Goal: Find specific page/section: Find specific page/section

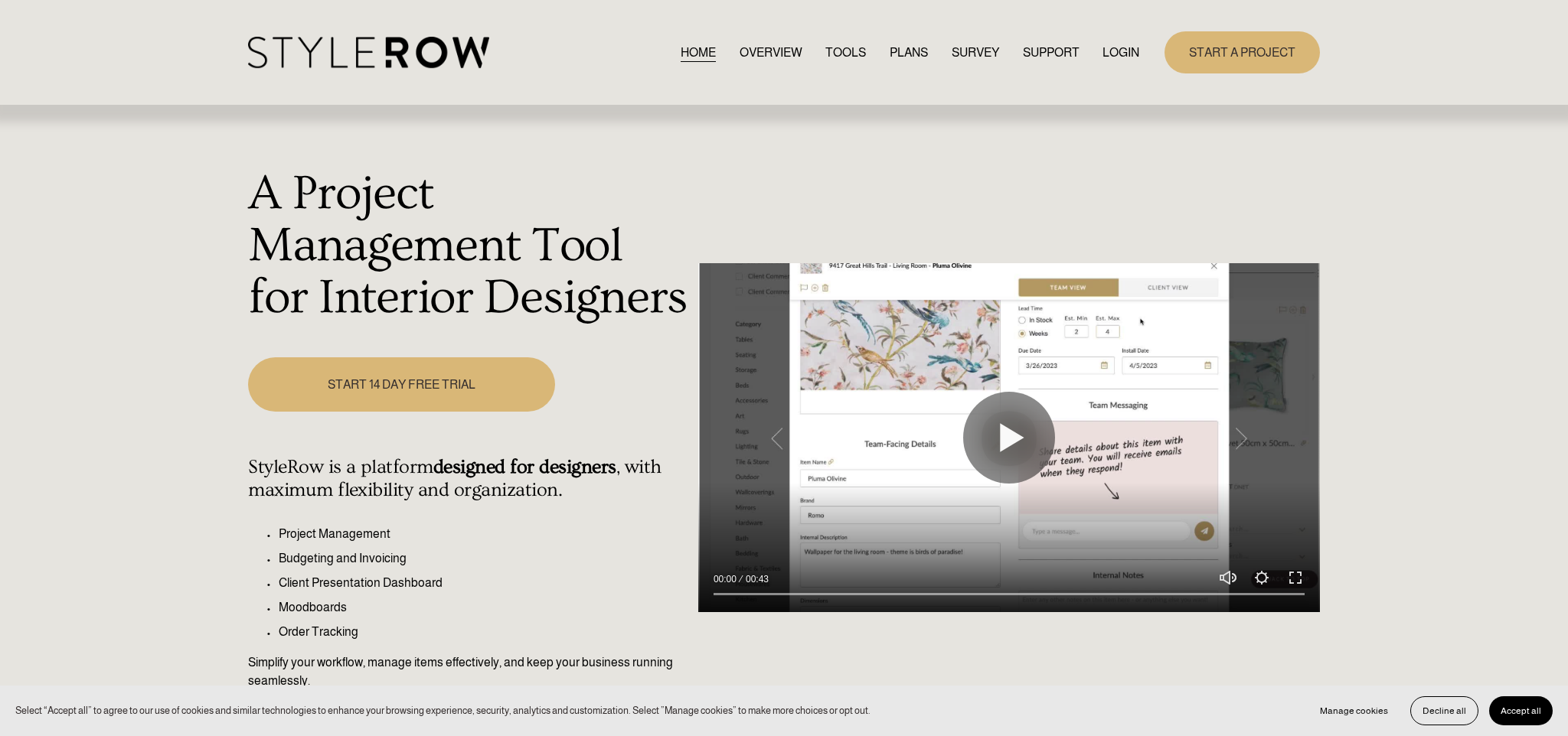
click at [1123, 52] on link "LOGIN" at bounding box center [1120, 52] width 37 height 21
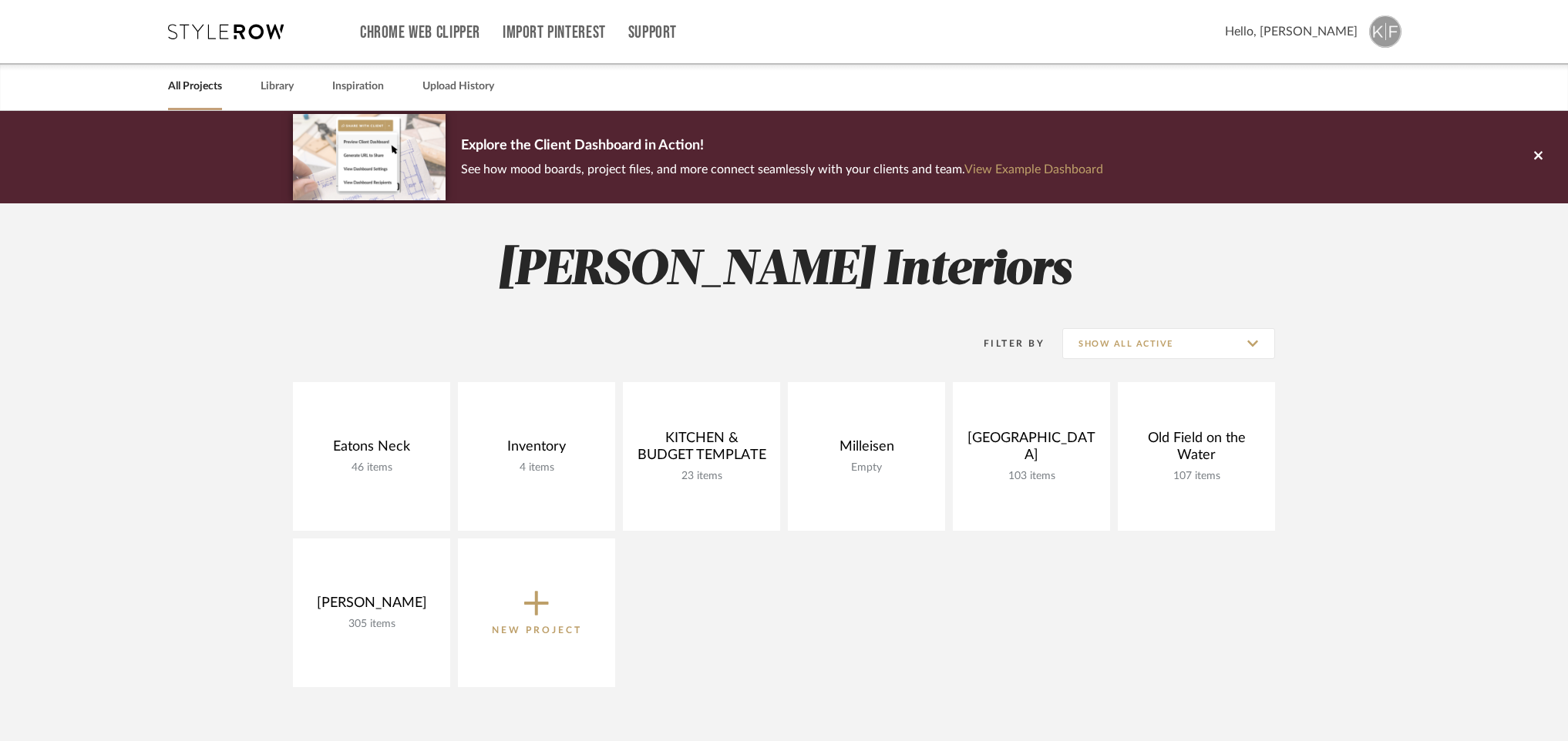
scroll to position [13, 0]
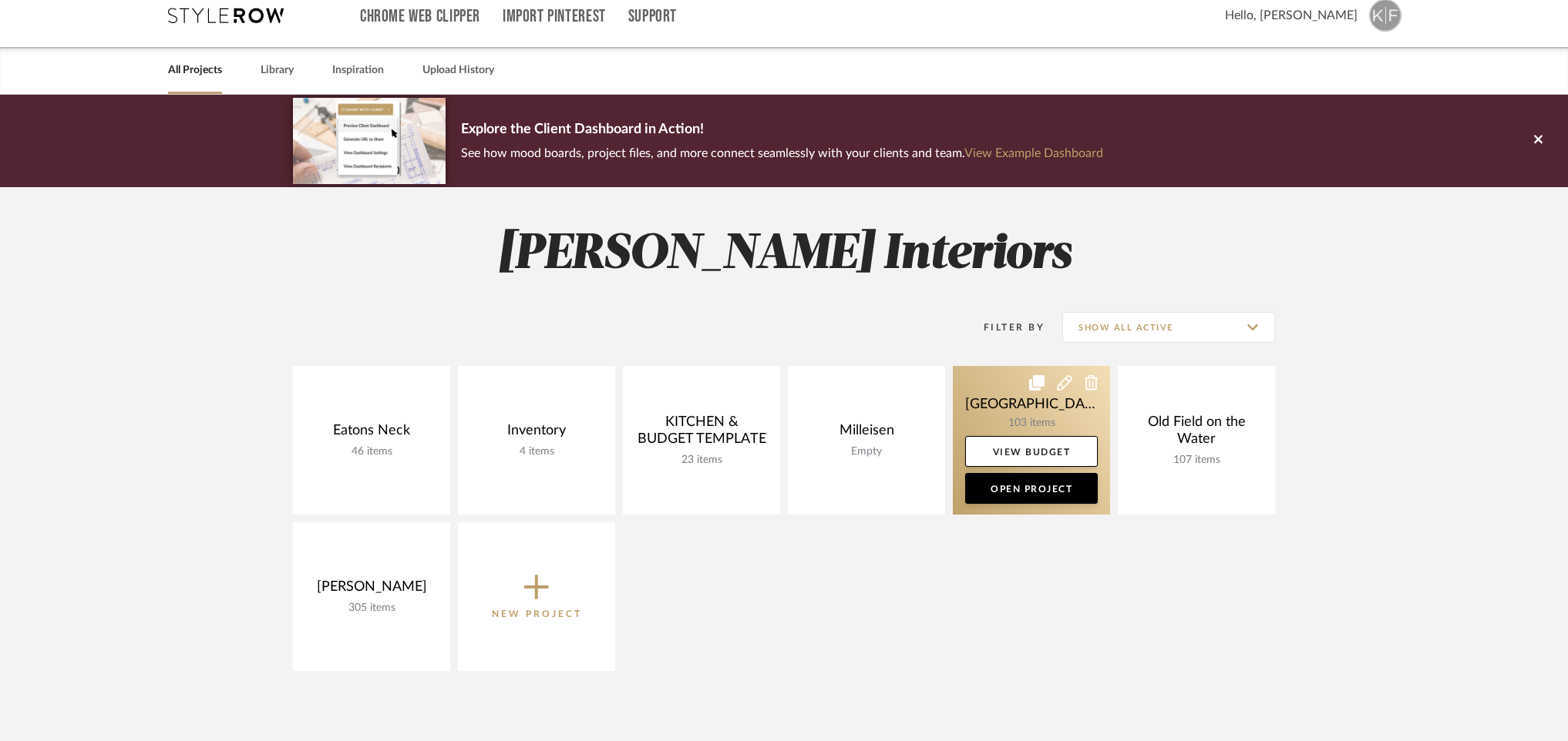
click at [1012, 419] on link at bounding box center [1031, 440] width 157 height 149
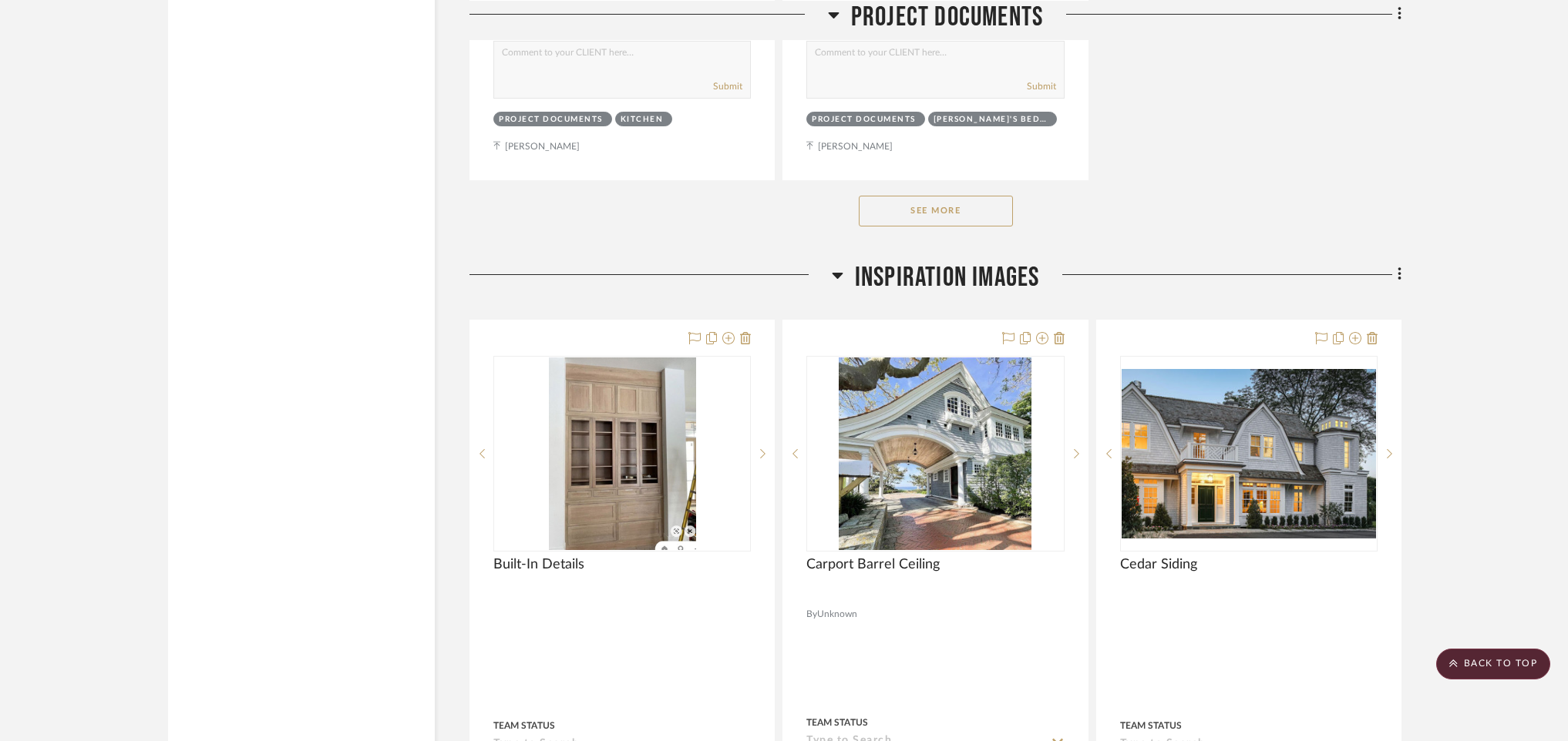
scroll to position [2285, 0]
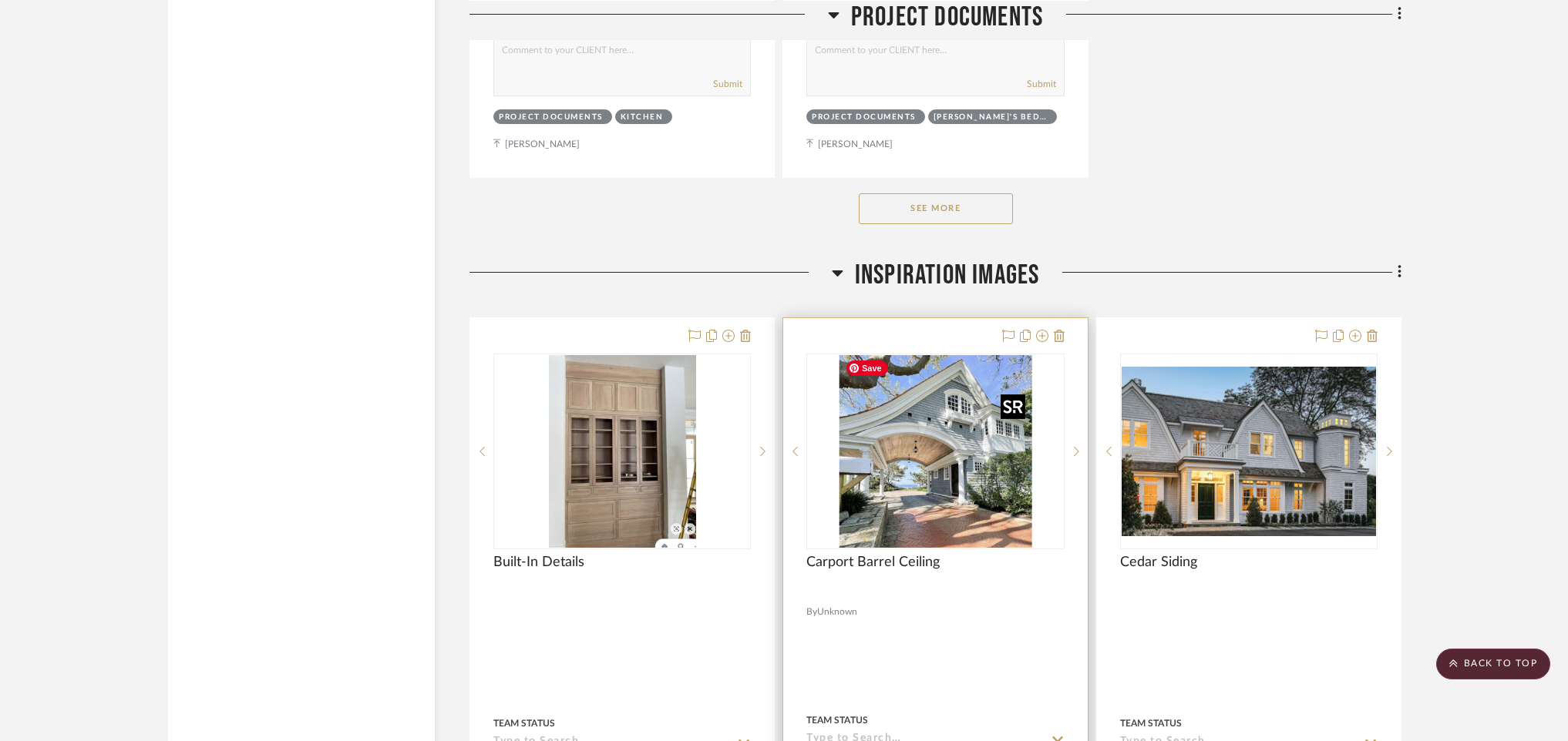
click at [918, 467] on img "0" at bounding box center [935, 451] width 192 height 192
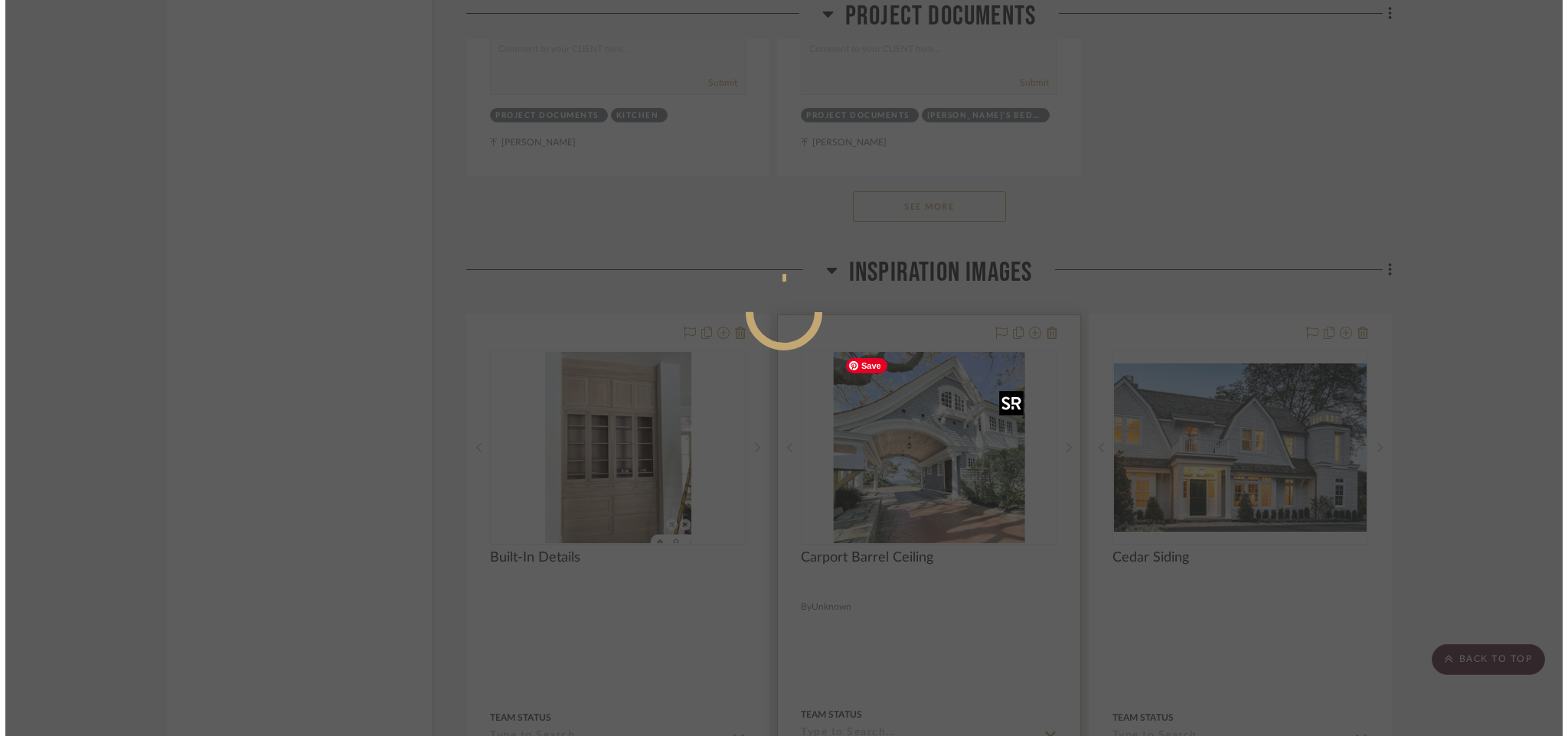
scroll to position [0, 0]
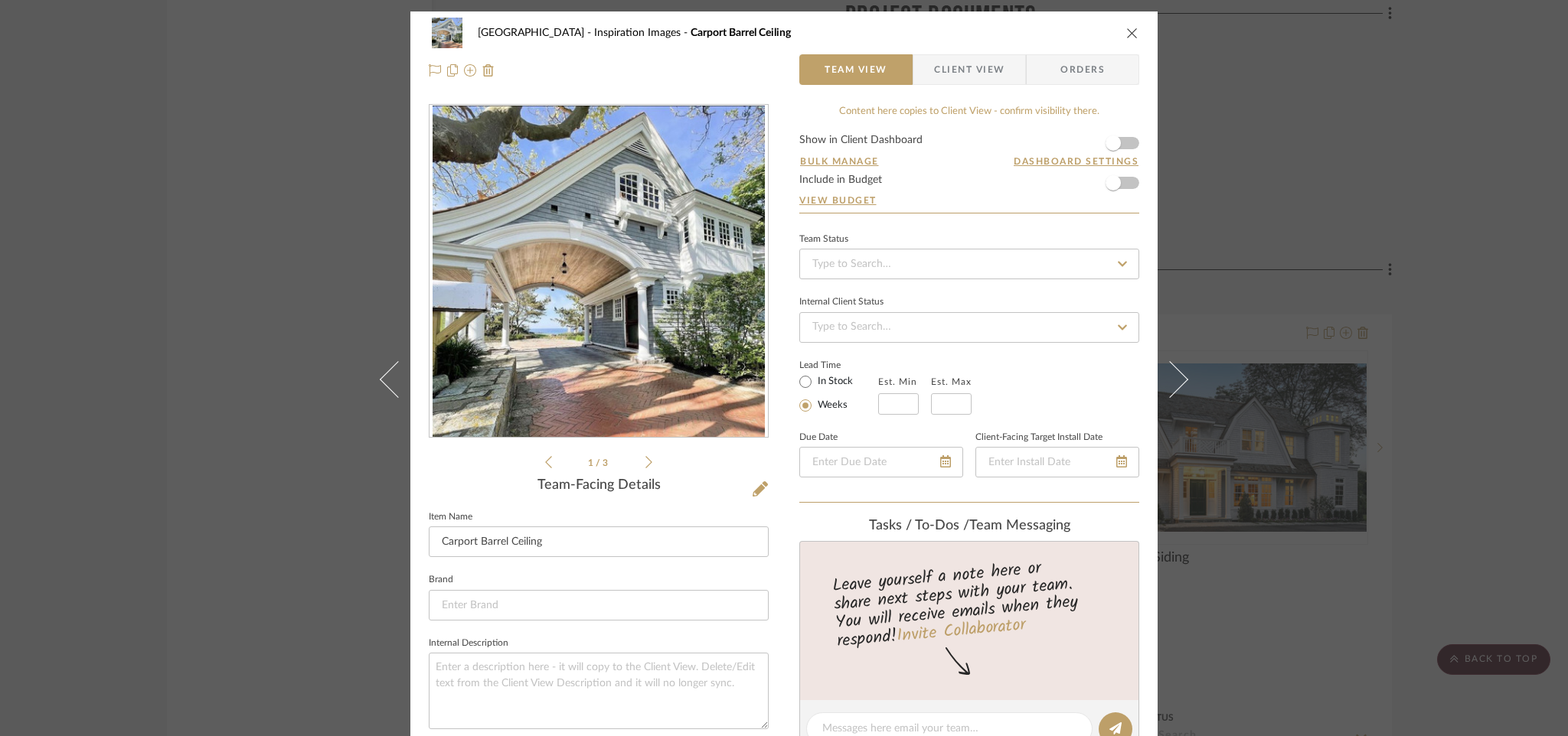
click at [1128, 30] on icon "close" at bounding box center [1132, 33] width 12 height 12
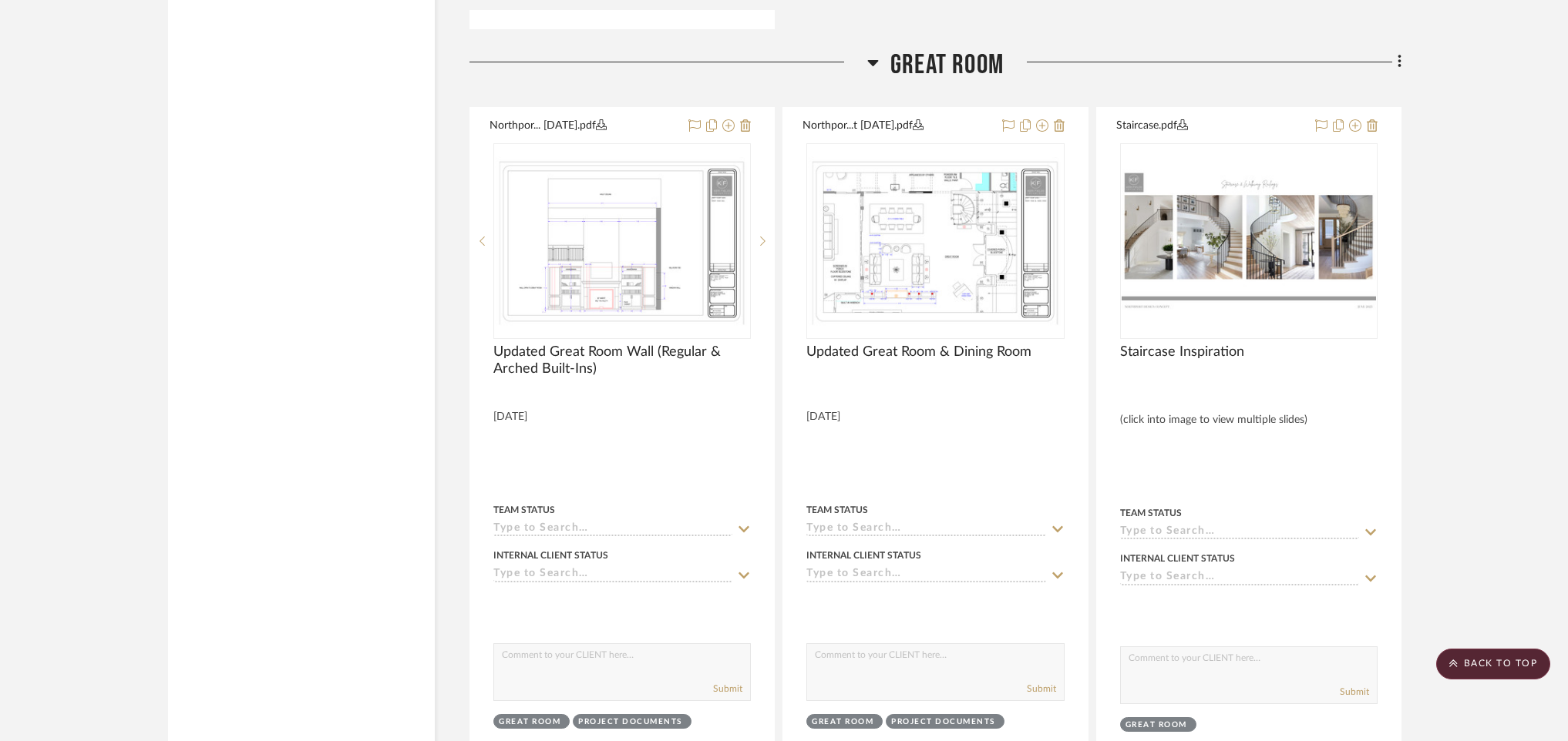
scroll to position [9446, 0]
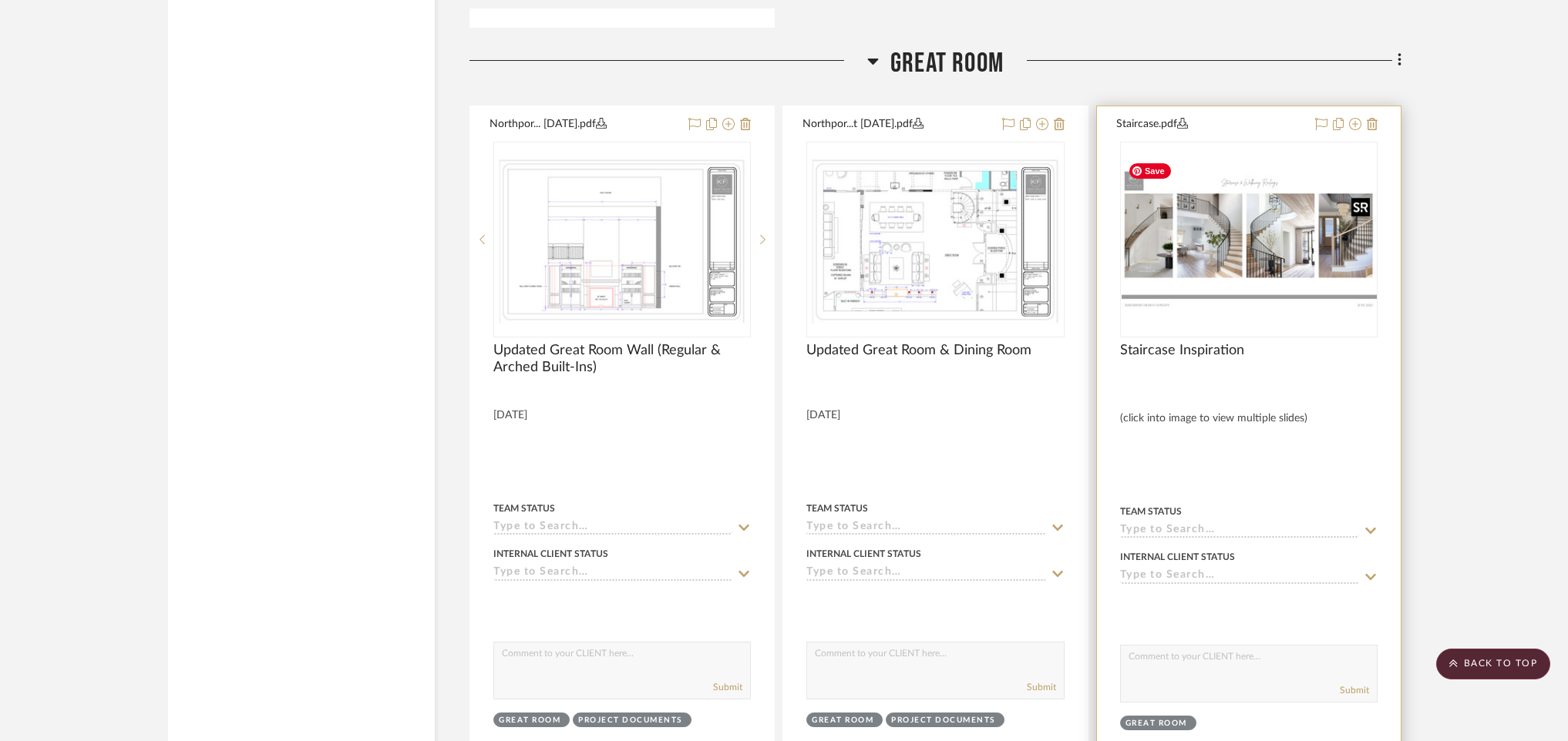
click at [1254, 216] on div at bounding box center [1248, 240] width 257 height 196
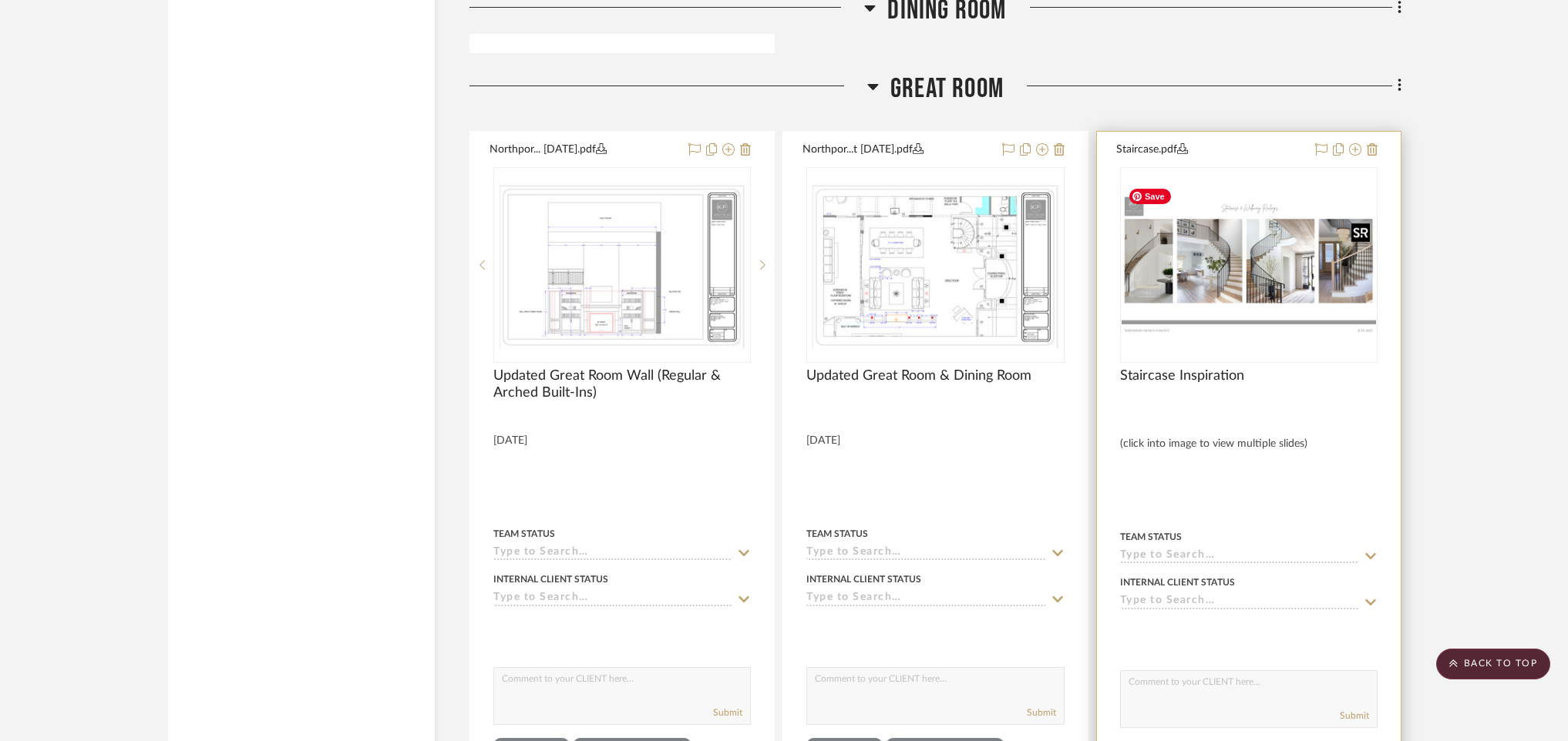
scroll to position [9420, 0]
click at [1236, 249] on img "0" at bounding box center [1248, 266] width 254 height 144
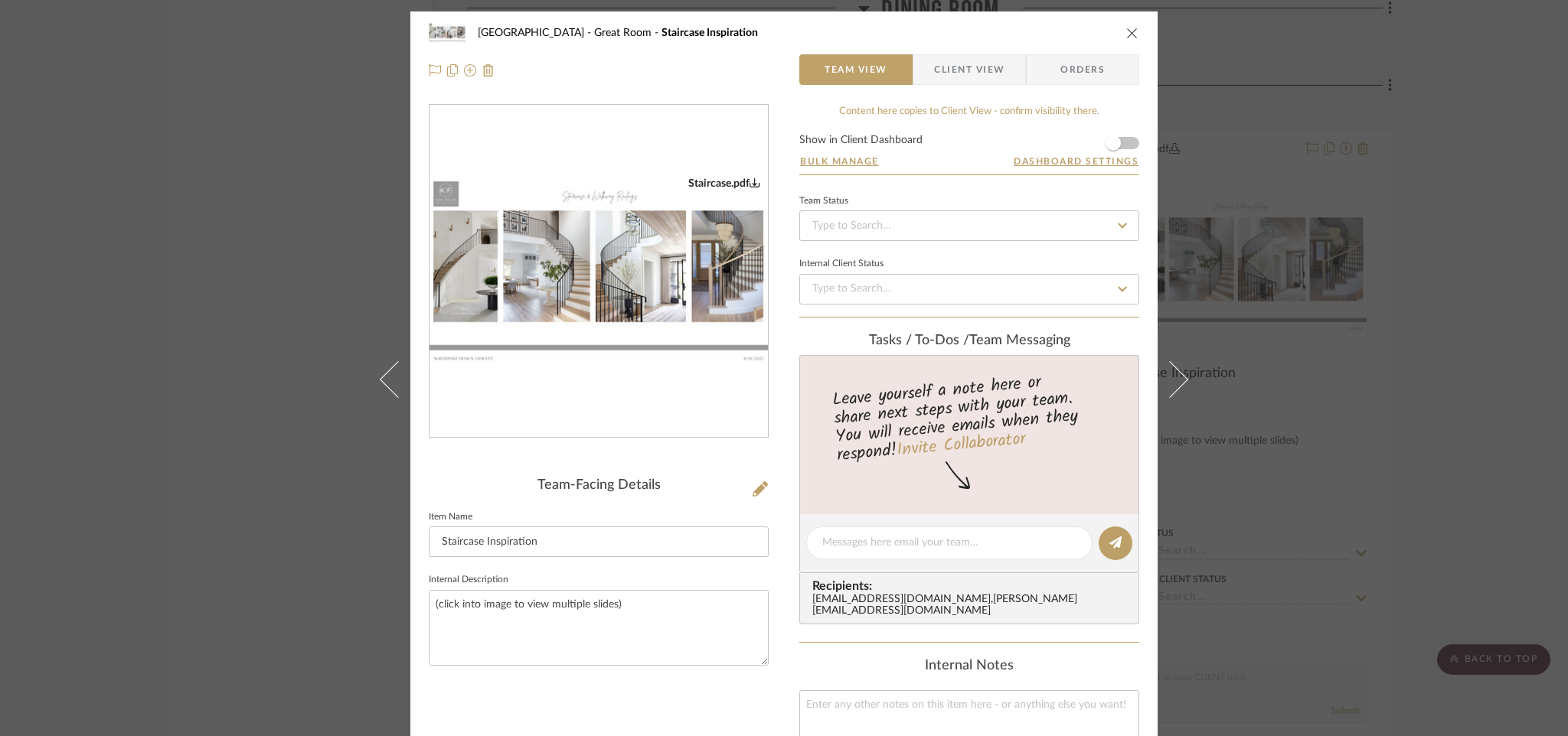
click at [695, 260] on img "0" at bounding box center [598, 272] width 338 height 191
click at [1126, 28] on icon "close" at bounding box center [1132, 32] width 12 height 12
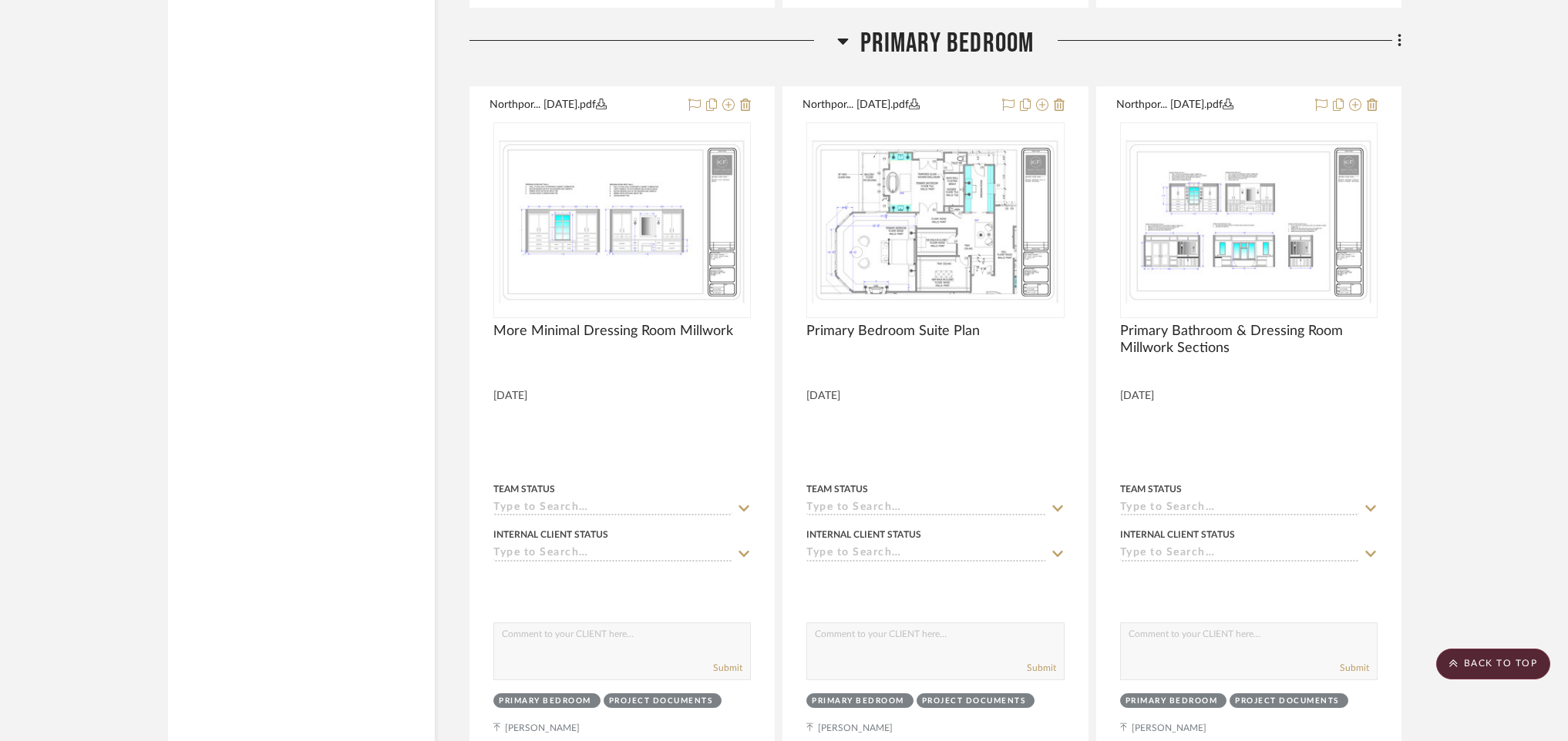
scroll to position [13861, 0]
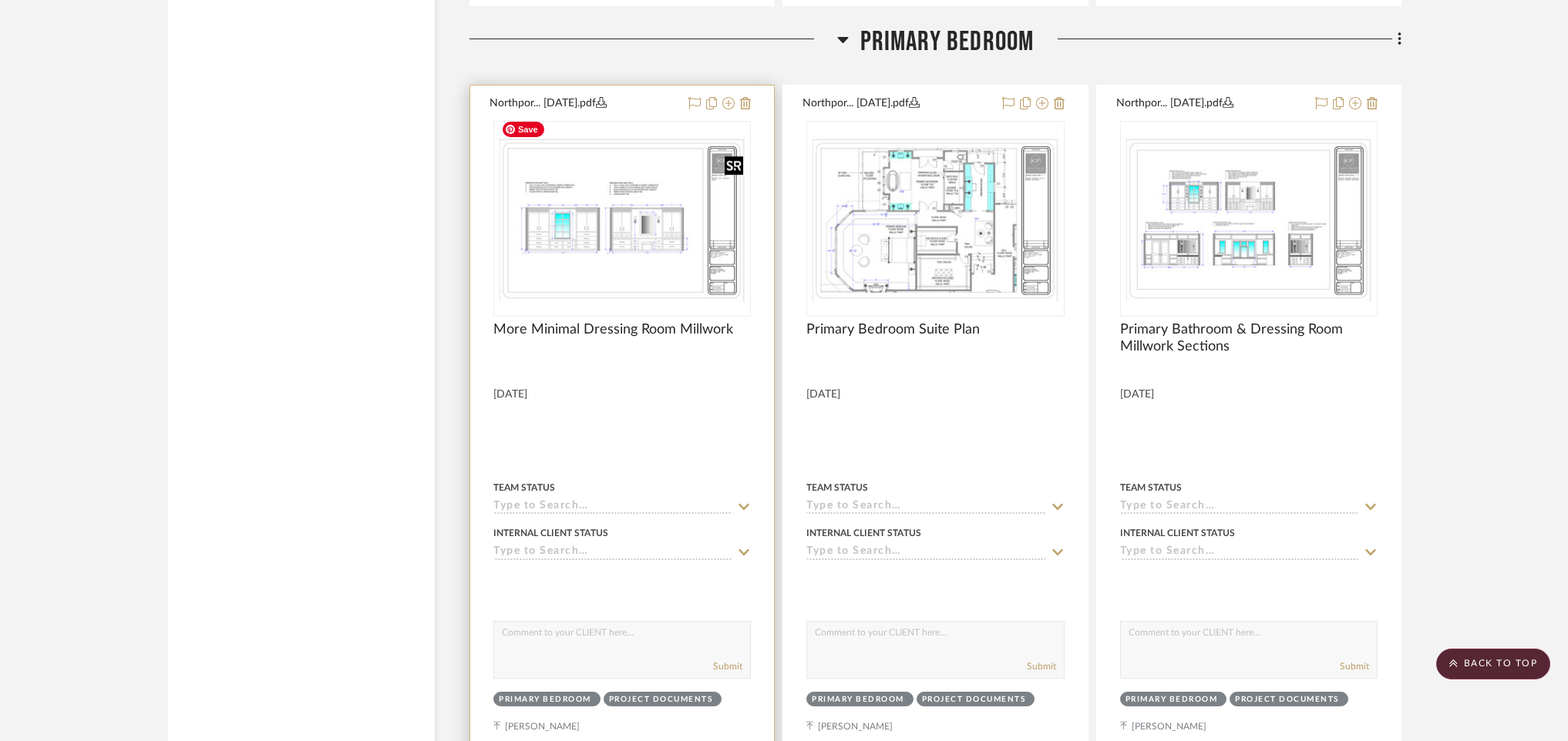
click at [634, 189] on img "0" at bounding box center [622, 218] width 254 height 170
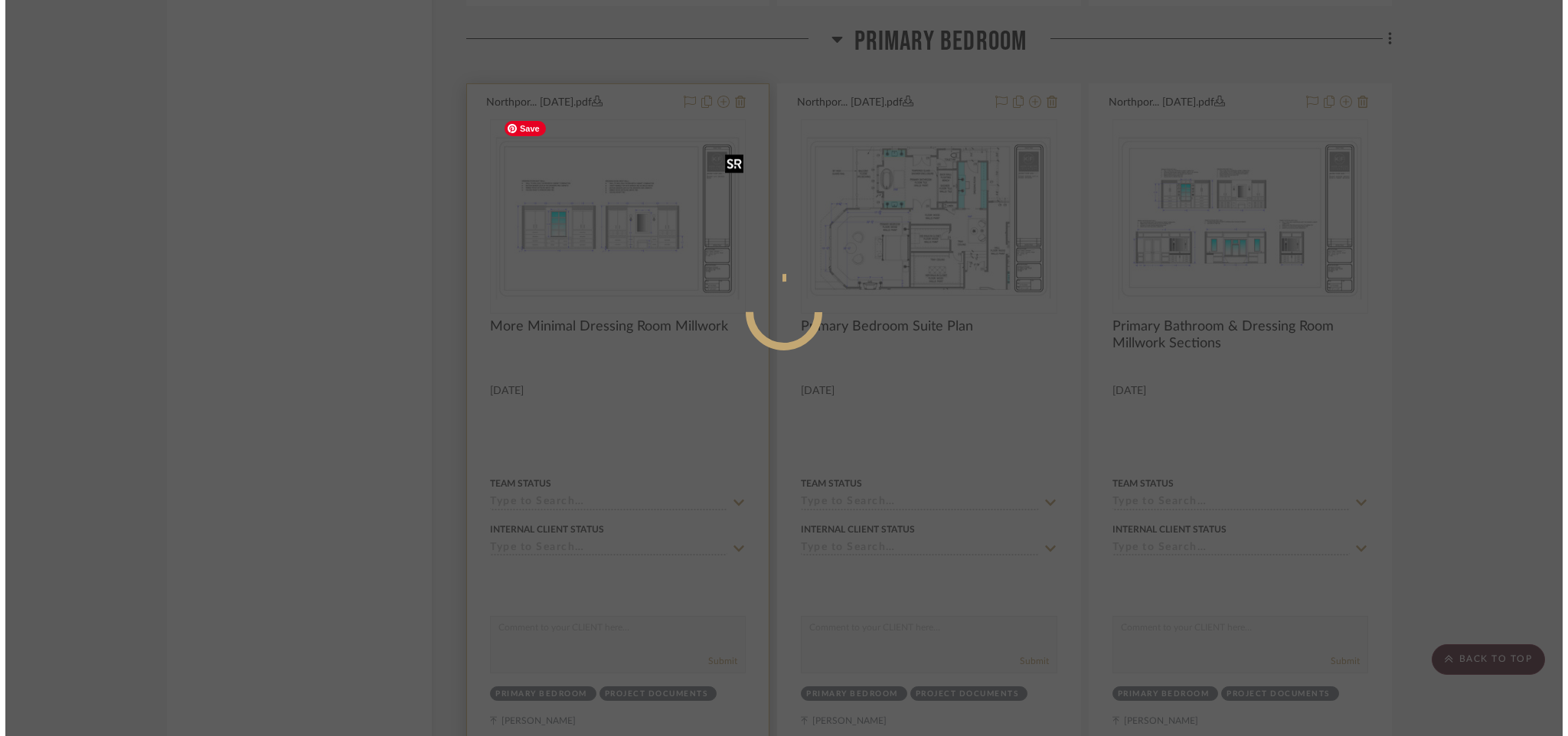
scroll to position [0, 0]
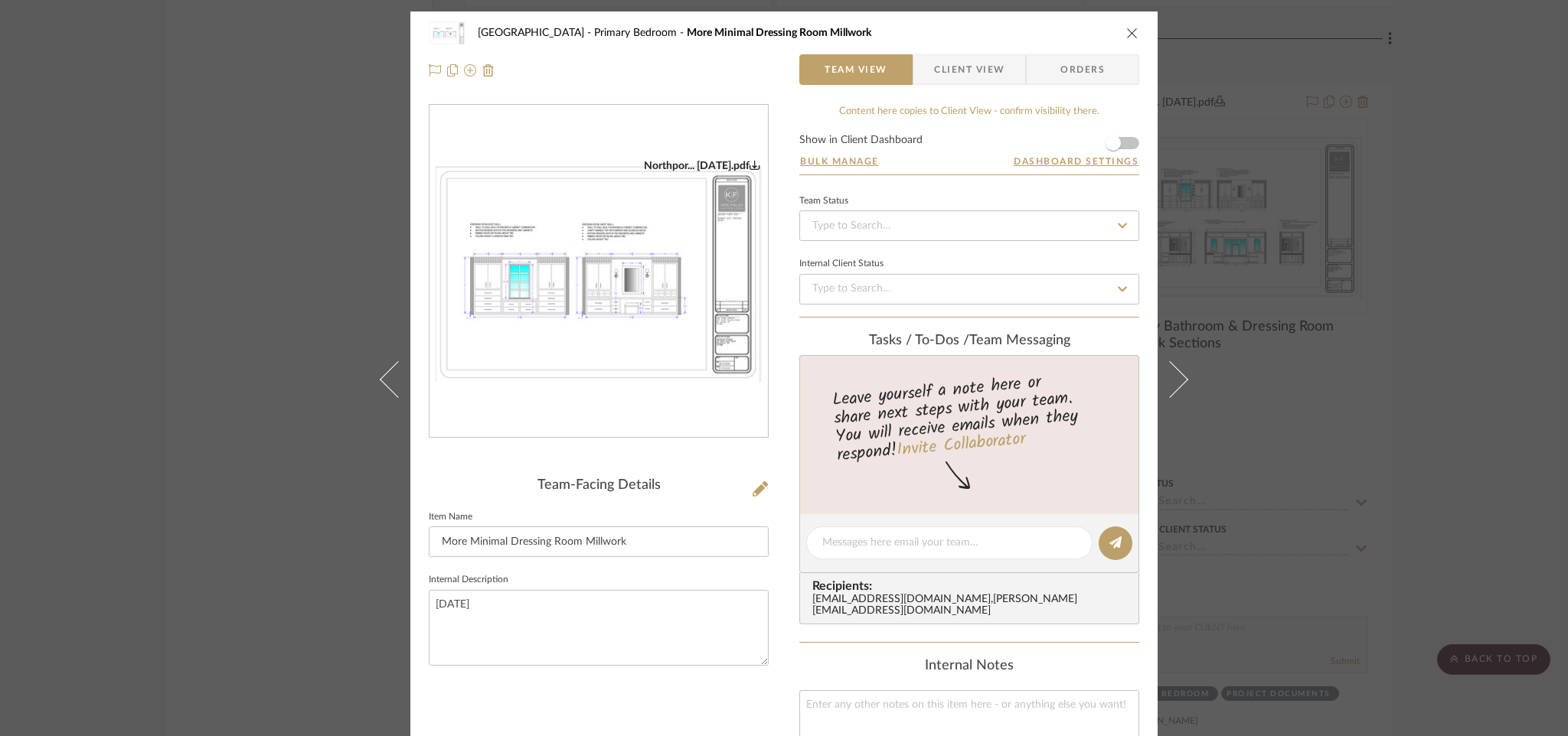
click at [1126, 31] on icon "close" at bounding box center [1132, 33] width 12 height 12
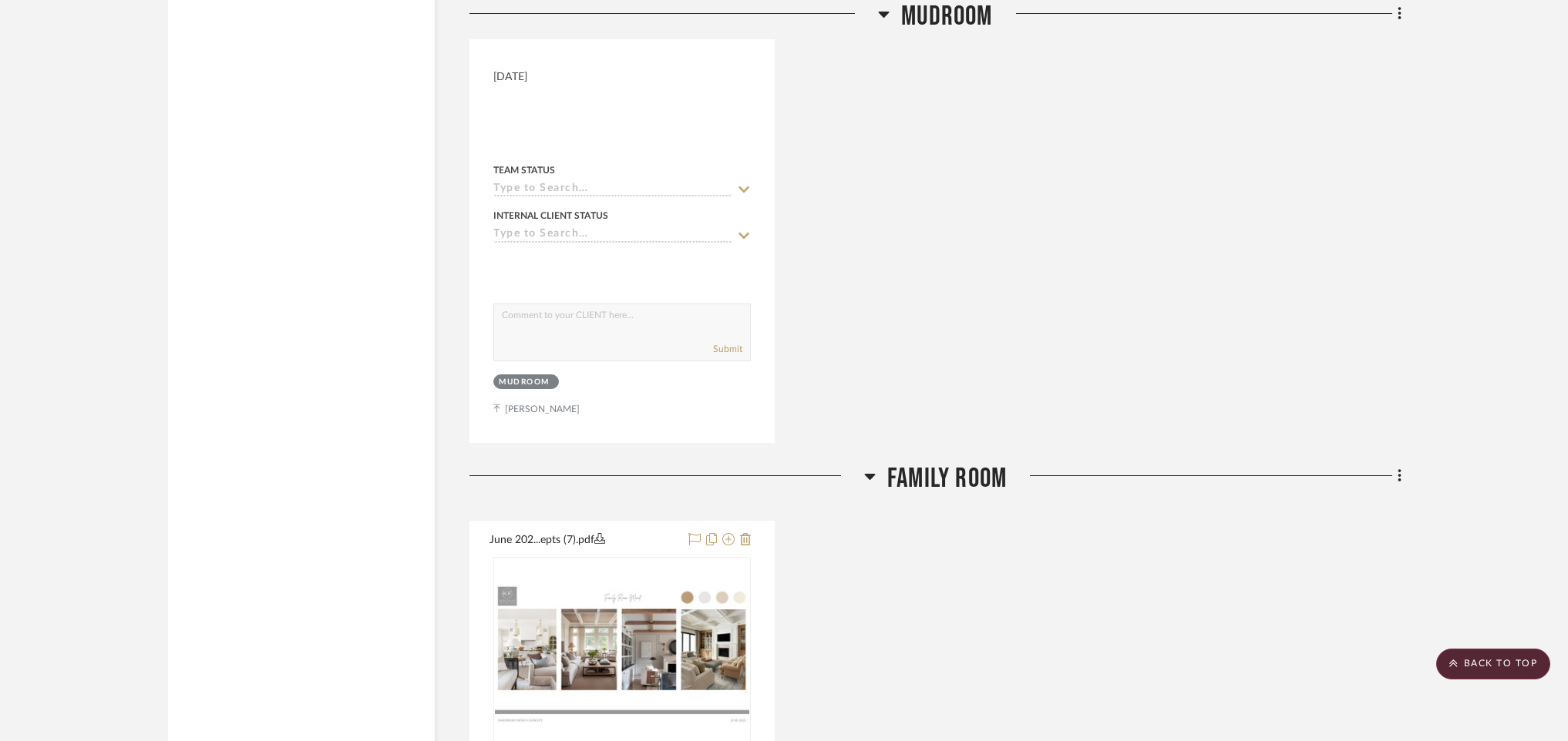
scroll to position [11970, 0]
